Goal: Communication & Community: Answer question/provide support

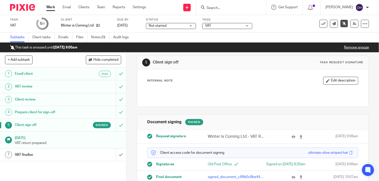
scroll to position [22, 0]
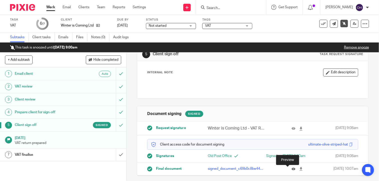
click at [292, 168] on icon at bounding box center [294, 169] width 4 height 4
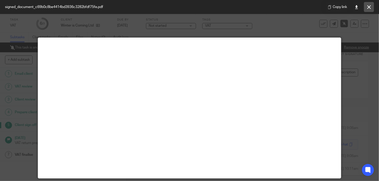
click at [370, 8] on icon at bounding box center [369, 7] width 4 height 4
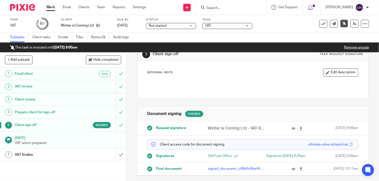
click at [321, 24] on icon at bounding box center [323, 23] width 5 height 5
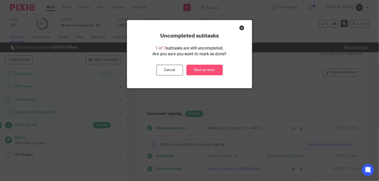
click at [213, 68] on link "Mark as done" at bounding box center [205, 70] width 36 height 11
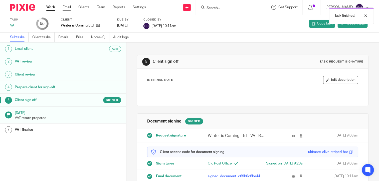
click at [67, 7] on link "Email" at bounding box center [67, 7] width 8 height 5
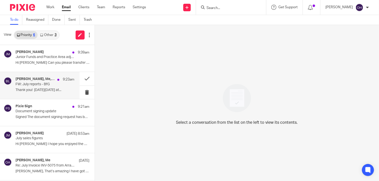
click at [30, 89] on p "Thank you! On Fri, 8 Aug 2025 at..." at bounding box center [45, 90] width 59 height 4
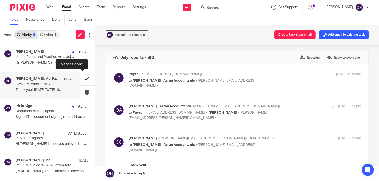
click at [82, 79] on button at bounding box center [87, 78] width 15 height 13
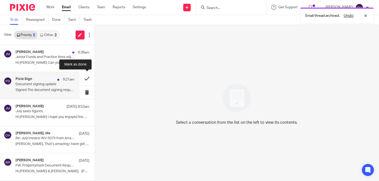
click at [84, 78] on button at bounding box center [87, 78] width 15 height 13
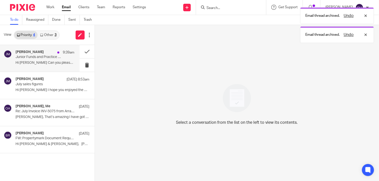
click at [48, 59] on p "Junior Funds and Practice Area adjustments" at bounding box center [39, 57] width 47 height 4
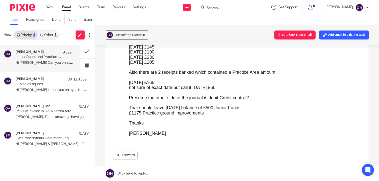
scroll to position [75, 0]
click at [47, 36] on link "Other 3" at bounding box center [48, 35] width 21 height 8
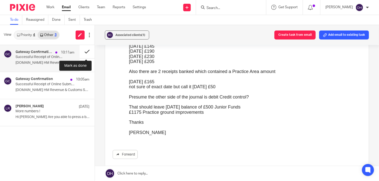
click at [84, 51] on button at bounding box center [87, 51] width 15 height 13
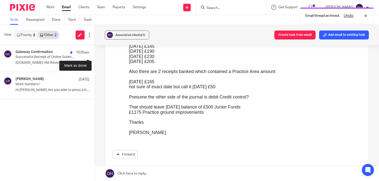
click at [95, 51] on button at bounding box center [97, 51] width 4 height 13
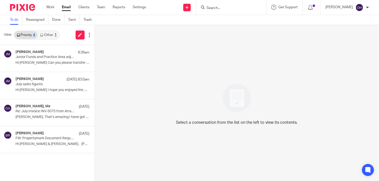
click at [52, 33] on link "Other 1" at bounding box center [48, 35] width 21 height 8
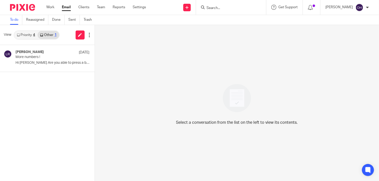
click at [32, 36] on link "Priority 4" at bounding box center [25, 35] width 23 height 8
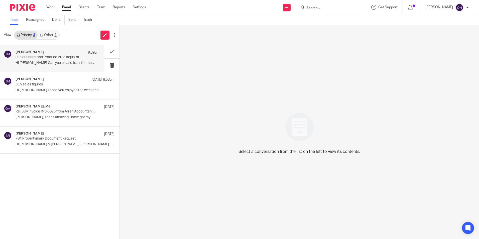
click at [33, 55] on p "Junior Funds and Practice Area adjustments" at bounding box center [49, 57] width 67 height 4
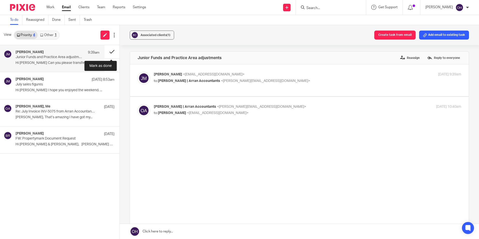
click at [110, 50] on button at bounding box center [111, 51] width 15 height 13
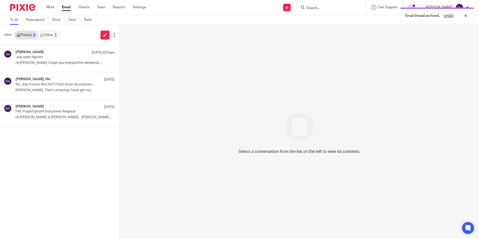
click at [50, 33] on link "Other 1" at bounding box center [48, 35] width 21 height 8
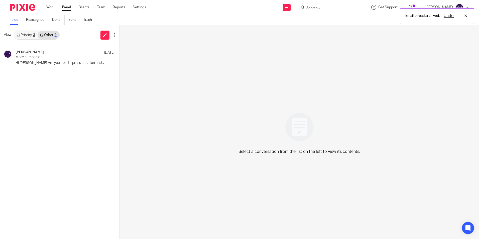
click at [24, 36] on link "Priority 3" at bounding box center [25, 35] width 23 height 8
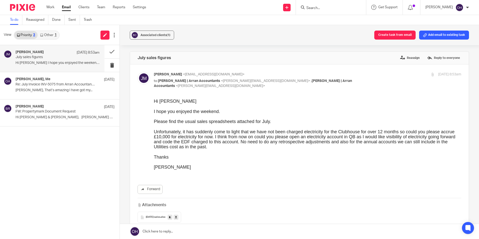
click at [316, 9] on input "Search" at bounding box center [328, 8] width 45 height 5
click at [253, 140] on div "Unfortunately, it has suddenly come to light that we have not been charged elec…" at bounding box center [307, 139] width 307 height 20
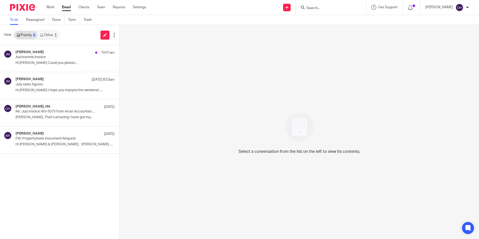
click at [36, 59] on p "Auchrannie invoice" at bounding box center [55, 57] width 79 height 4
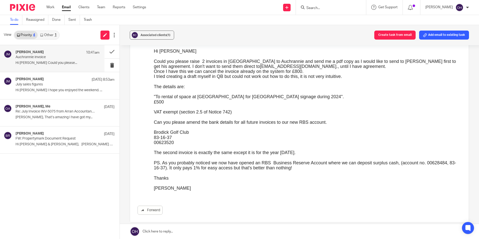
scroll to position [25, 0]
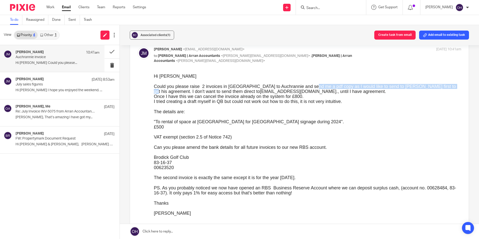
drag, startPoint x: 309, startPoint y: 85, endPoint x: 441, endPoint y: 86, distance: 131.7
click at [441, 86] on div "Could you please raise 2 invoices in [GEOGRAPHIC_DATA] to Auchrannie and send m…" at bounding box center [307, 89] width 307 height 10
drag, startPoint x: 166, startPoint y: 92, endPoint x: 220, endPoint y: 90, distance: 54.1
click at [220, 90] on div "Could you please raise 2 invoices in [GEOGRAPHIC_DATA] to Auchrannie and send m…" at bounding box center [307, 89] width 307 height 10
click at [163, 96] on div "Once I have this we can cancel the invoice already on the system for £800." at bounding box center [307, 96] width 307 height 5
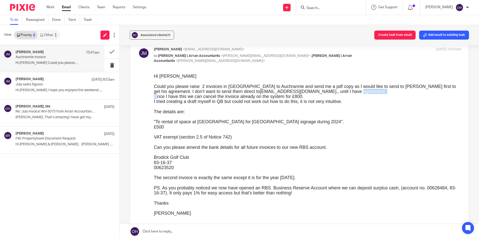
drag, startPoint x: 156, startPoint y: 96, endPoint x: 303, endPoint y: 92, distance: 147.3
click at [303, 92] on div "Hi [PERSON_NAME] Could you please raise 2 invoices in [GEOGRAPHIC_DATA] to Auch…" at bounding box center [307, 146] width 307 height 147
click at [283, 112] on div "The details are:" at bounding box center [307, 111] width 307 height 5
click at [236, 113] on div "The details are:" at bounding box center [307, 111] width 307 height 5
drag, startPoint x: 166, startPoint y: 101, endPoint x: 320, endPoint y: 98, distance: 154.5
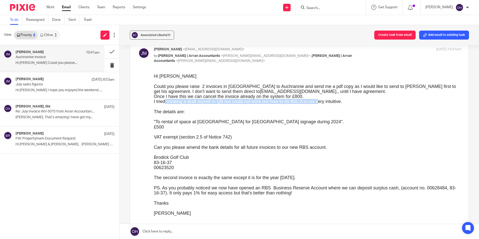
click at [320, 99] on div "I tried creating a draft myself in QB but could not work out how to do this, it…" at bounding box center [307, 101] width 307 height 5
drag, startPoint x: 155, startPoint y: 121, endPoint x: 318, endPoint y: 123, distance: 162.5
click at [318, 123] on div ""To rental of space at [GEOGRAPHIC_DATA] for [GEOGRAPHIC_DATA] signage during 2…" at bounding box center [307, 121] width 307 height 5
copy div "To rental of space at [GEOGRAPHIC_DATA] for [GEOGRAPHIC_DATA] signage during 20…"
click at [171, 139] on div "VAT exempt (section 2.5 of Notice 742)" at bounding box center [307, 136] width 307 height 5
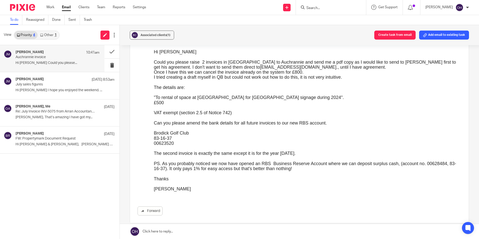
scroll to position [50, 0]
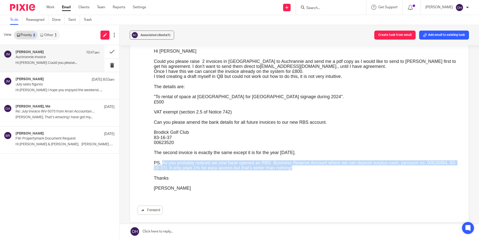
drag, startPoint x: 161, startPoint y: 162, endPoint x: 393, endPoint y: 167, distance: 232.4
click at [393, 167] on div "PS. As you probably noticed we now have opened an RBS Business Reserve Account …" at bounding box center [307, 165] width 307 height 10
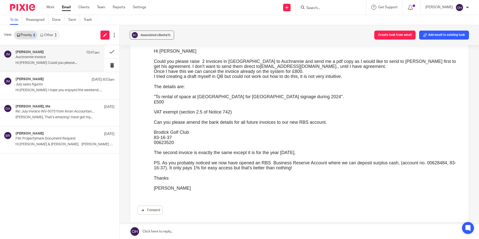
click at [255, 185] on div "[PERSON_NAME]" at bounding box center [307, 187] width 307 height 5
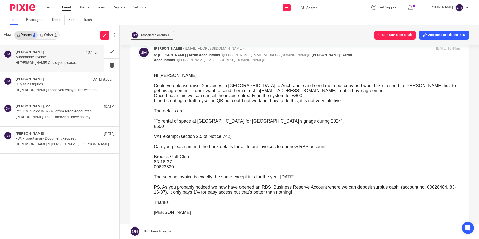
scroll to position [25, 0]
drag, startPoint x: 306, startPoint y: 229, endPoint x: 174, endPoint y: 167, distance: 146.4
drag, startPoint x: 173, startPoint y: 168, endPoint x: 152, endPoint y: 157, distance: 23.3
click html "Hi [PERSON_NAME] Could you please raise 2 invoices in [GEOGRAPHIC_DATA] to Auch…"
copy div "Brodick Golf Club 83-16-37 00623520"
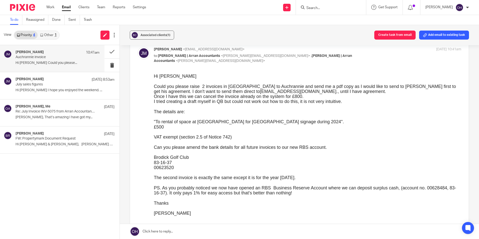
click at [235, 138] on div "VAT exempt (section 2.5 of Notice 742)" at bounding box center [307, 136] width 307 height 5
click at [223, 142] on div at bounding box center [307, 141] width 307 height 5
drag, startPoint x: 156, startPoint y: 121, endPoint x: 317, endPoint y: 121, distance: 161.5
click at [317, 121] on div ""To rental of space at [GEOGRAPHIC_DATA] for [GEOGRAPHIC_DATA] signage during 2…" at bounding box center [307, 121] width 307 height 5
copy div "To rental of space at [GEOGRAPHIC_DATA] for [GEOGRAPHIC_DATA] signage during 20…"
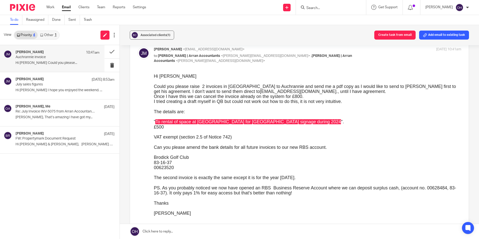
drag, startPoint x: 306, startPoint y: 230, endPoint x: 178, endPoint y: 167, distance: 143.5
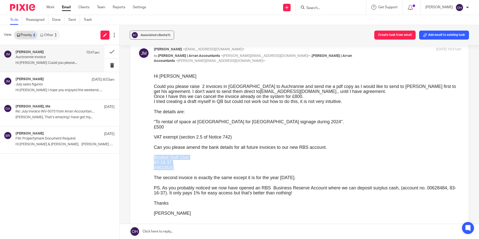
drag, startPoint x: 178, startPoint y: 167, endPoint x: 153, endPoint y: 157, distance: 26.4
click at [154, 157] on div "Hi [PERSON_NAME] Could you please raise 2 invoices in [GEOGRAPHIC_DATA] to Auch…" at bounding box center [307, 146] width 307 height 147
copy div "Brodick Golf Club 83-16-37 00623520"
click at [157, 140] on div at bounding box center [307, 141] width 307 height 5
drag, startPoint x: 155, startPoint y: 120, endPoint x: 317, endPoint y: 122, distance: 161.3
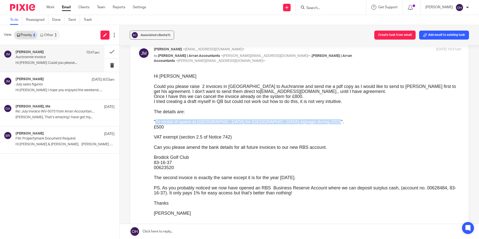
click at [317, 122] on div ""To rental of space at [GEOGRAPHIC_DATA] for [GEOGRAPHIC_DATA] signage during 2…" at bounding box center [307, 121] width 307 height 5
copy div "To rental of space at [GEOGRAPHIC_DATA] for [GEOGRAPHIC_DATA] signage during 20…"
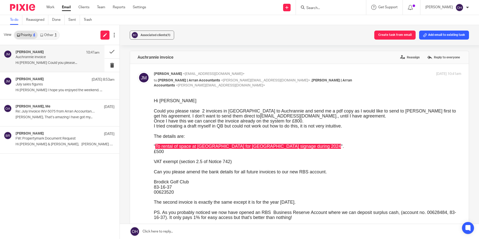
scroll to position [0, 0]
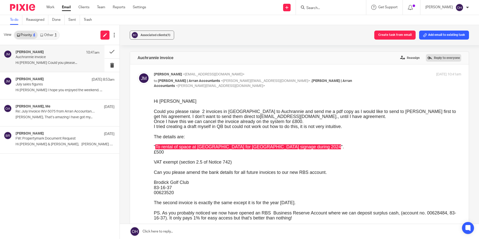
click at [429, 57] on label "Reply to everyone" at bounding box center [443, 58] width 35 height 8
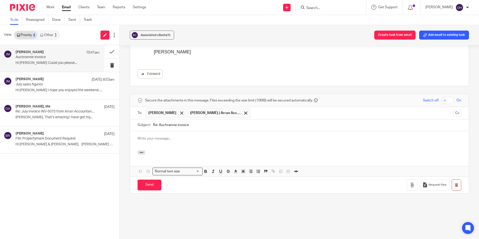
click at [226, 141] on div at bounding box center [299, 141] width 339 height 20
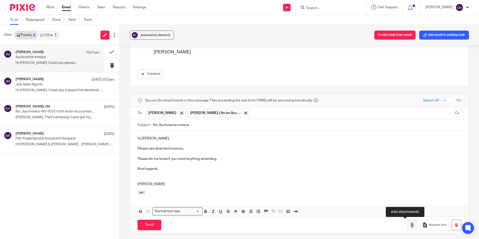
click at [407, 227] on button "button" at bounding box center [412, 224] width 11 height 11
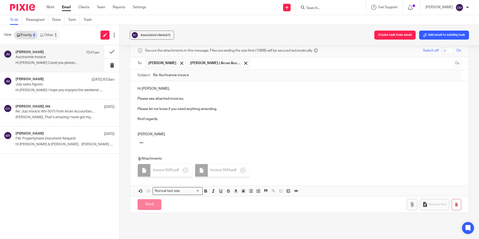
scroll to position [236, 0]
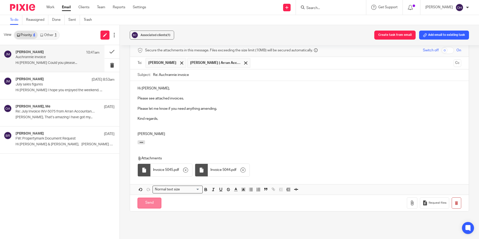
click at [154, 203] on input "Send" at bounding box center [149, 203] width 24 height 11
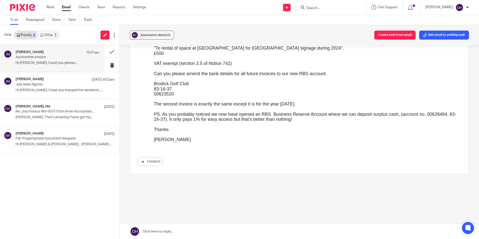
click at [202, 120] on div "PS. As you probably noticed we now have opened an RBS Business Reserve Account …" at bounding box center [307, 117] width 307 height 10
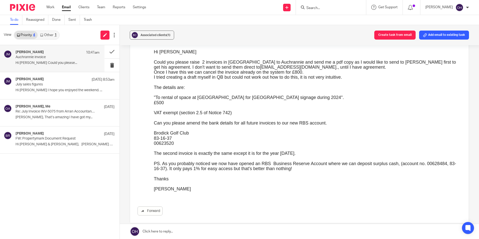
scroll to position [49, 0]
drag, startPoint x: 317, startPoint y: 165, endPoint x: 308, endPoint y: 166, distance: 8.8
click at [308, 166] on div "PS. As you probably noticed we now have opened an RBS Business Reserve Account …" at bounding box center [307, 167] width 307 height 10
drag, startPoint x: 259, startPoint y: 163, endPoint x: 321, endPoint y: 165, distance: 62.4
click at [321, 165] on div "PS. As you probably noticed we now have opened an RBS Business Reserve Account …" at bounding box center [307, 167] width 307 height 10
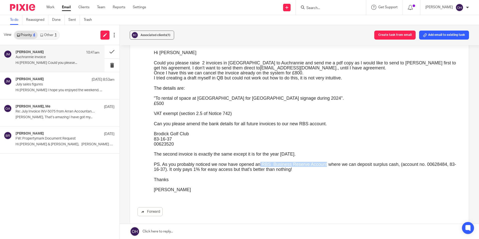
copy div "RBS Business Reserve Account"
click at [108, 51] on button at bounding box center [111, 51] width 15 height 13
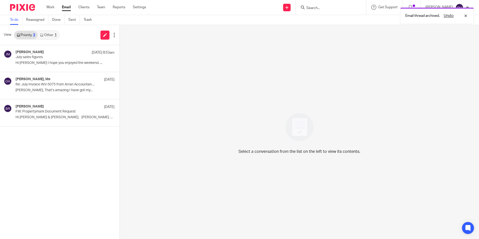
click at [315, 6] on div "Email thread archived. Undo" at bounding box center [356, 14] width 234 height 19
click at [316, 8] on div "Email thread archived. Undo" at bounding box center [356, 14] width 234 height 19
click at [467, 16] on div "Undo" at bounding box center [453, 16] width 29 height 6
click at [327, 7] on input "Search" at bounding box center [328, 8] width 45 height 5
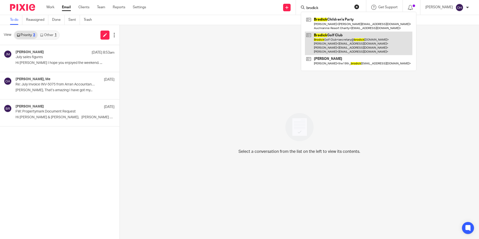
type input "brodick"
click at [338, 38] on link at bounding box center [358, 44] width 107 height 24
